Goal: Transaction & Acquisition: Purchase product/service

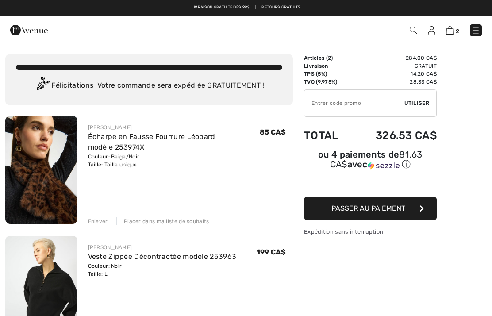
click at [414, 29] on img at bounding box center [414, 31] width 8 height 8
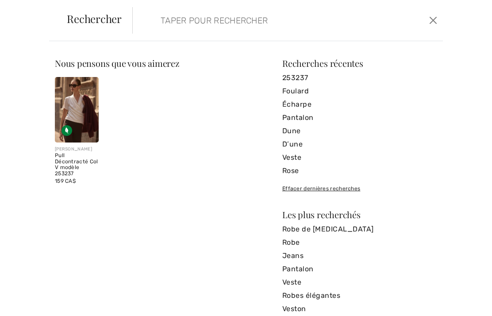
click at [166, 20] on input "search" at bounding box center [256, 20] width 204 height 27
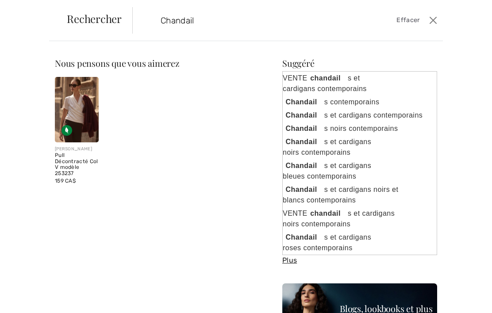
type input "Chandail"
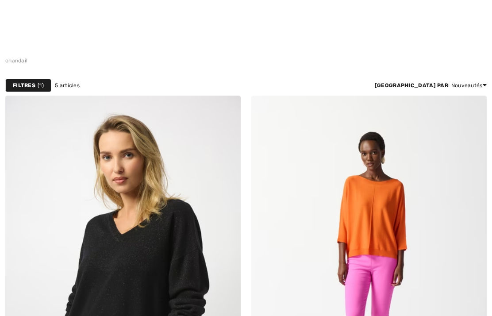
checkbox input "true"
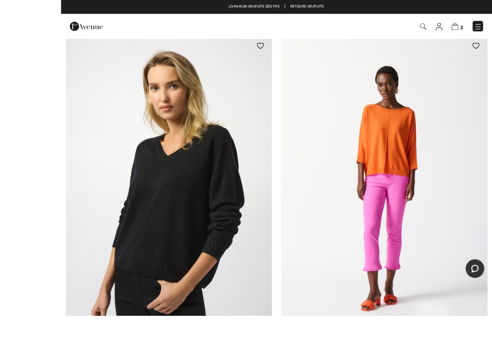
scroll to position [154, 0]
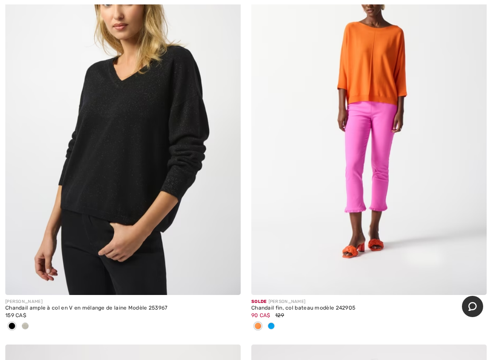
click at [28, 316] on div at bounding box center [25, 327] width 13 height 15
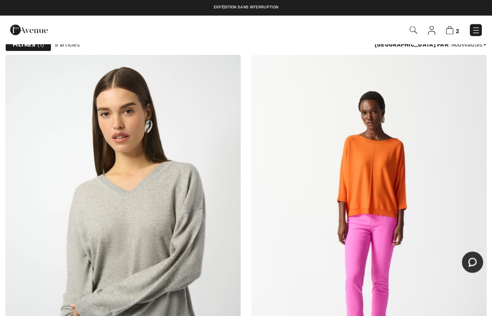
scroll to position [0, 0]
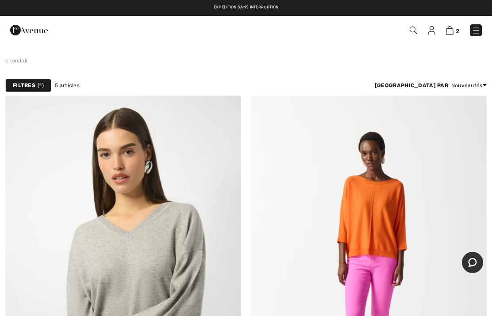
click at [477, 31] on img at bounding box center [476, 30] width 9 height 9
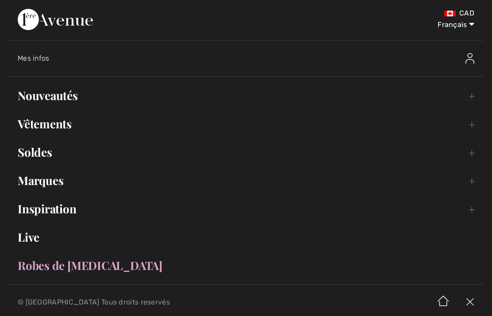
click at [36, 152] on link "Soldes Toggle submenu" at bounding box center [246, 152] width 474 height 19
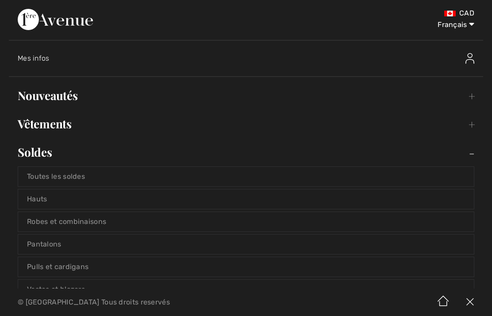
click at [55, 179] on link "Toutes les soldes" at bounding box center [246, 176] width 456 height 19
